Goal: Task Accomplishment & Management: Manage account settings

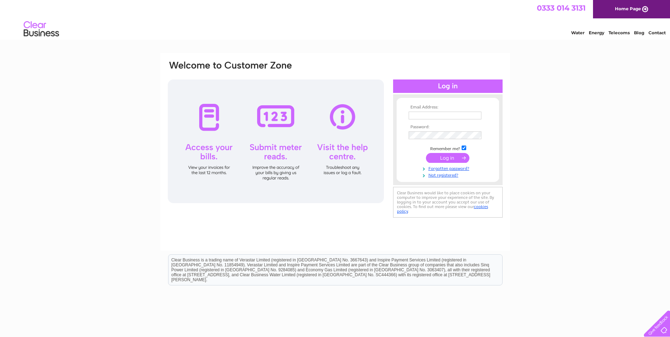
type input "accounts@heimashetland.co.uk"
click at [447, 156] on input "submit" at bounding box center [447, 158] width 43 height 10
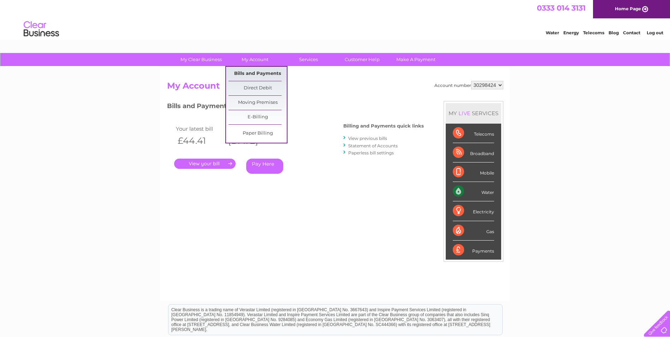
click at [260, 73] on link "Bills and Payments" at bounding box center [257, 74] width 58 height 14
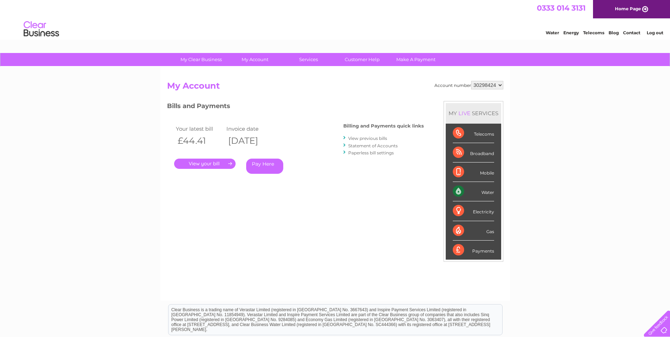
click at [209, 163] on link "." at bounding box center [204, 164] width 61 height 10
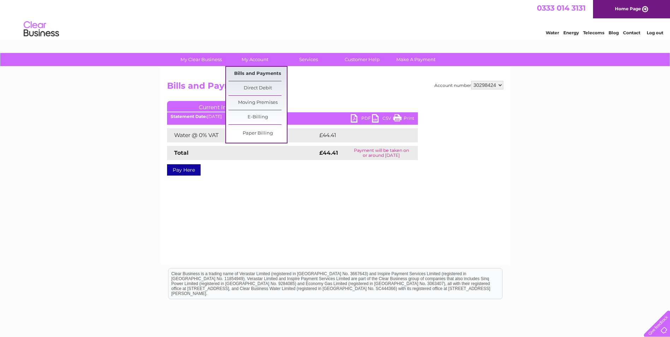
click at [253, 74] on link "Bills and Payments" at bounding box center [257, 74] width 58 height 14
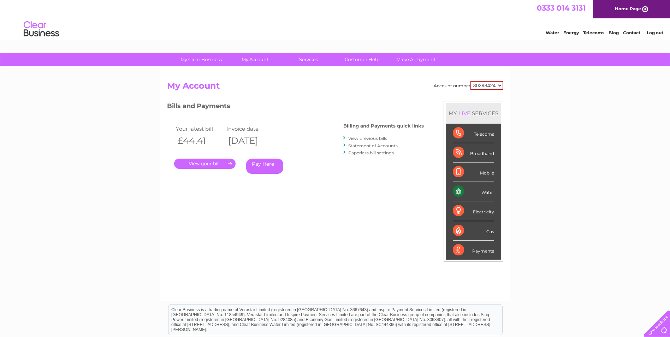
click at [496, 84] on select "30298424" at bounding box center [486, 85] width 33 height 9
click at [497, 84] on select "30298424" at bounding box center [486, 85] width 33 height 9
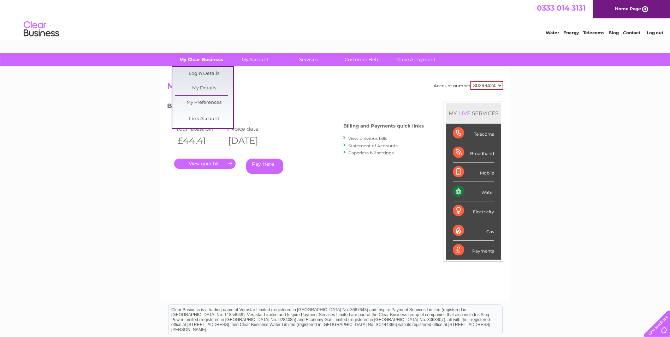
click at [204, 59] on link "My Clear Business" at bounding box center [201, 59] width 58 height 13
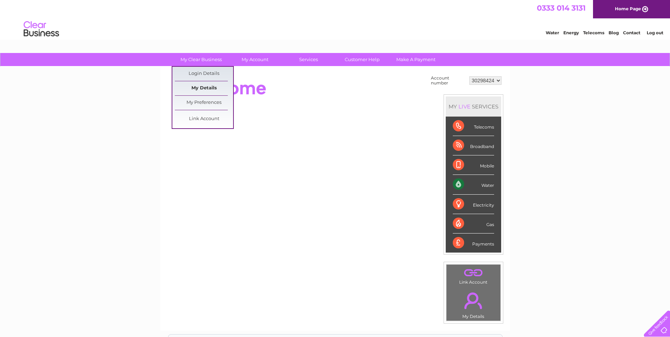
click at [214, 87] on link "My Details" at bounding box center [204, 88] width 58 height 14
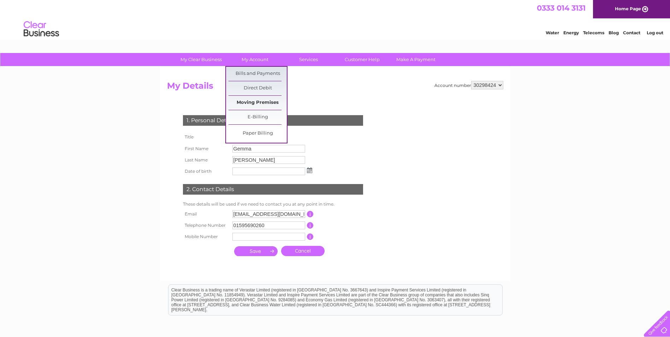
click at [265, 101] on link "Moving Premises" at bounding box center [257, 103] width 58 height 14
